Goal: Information Seeking & Learning: Learn about a topic

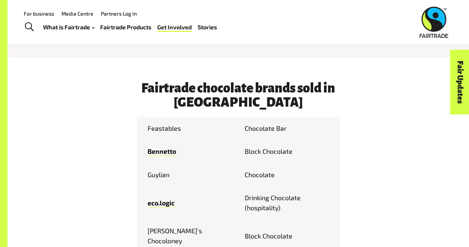
scroll to position [257, 0]
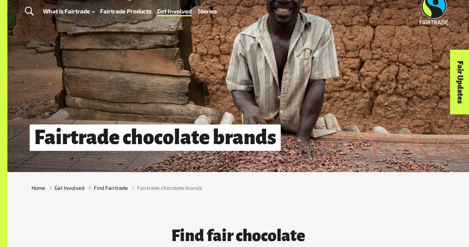
scroll to position [0, 0]
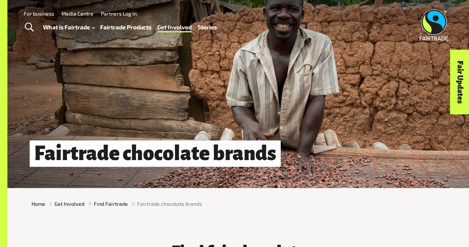
click at [128, 27] on link "Fairtrade Products" at bounding box center [125, 27] width 51 height 10
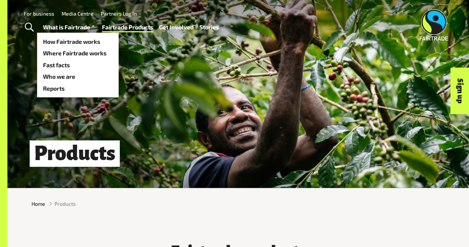
click at [75, 24] on link "What is Fairtrade" at bounding box center [69, 27] width 53 height 10
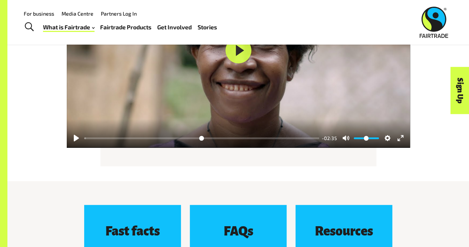
scroll to position [934, 0]
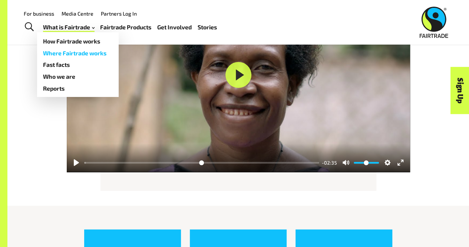
click at [73, 53] on link "Where Fairtrade works" at bounding box center [78, 53] width 82 height 12
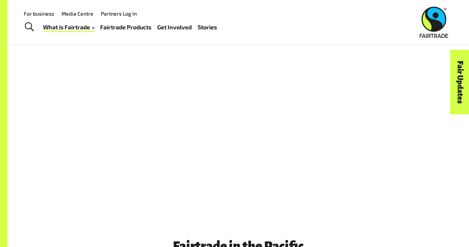
scroll to position [583, 0]
